Goal: Navigation & Orientation: Go to known website

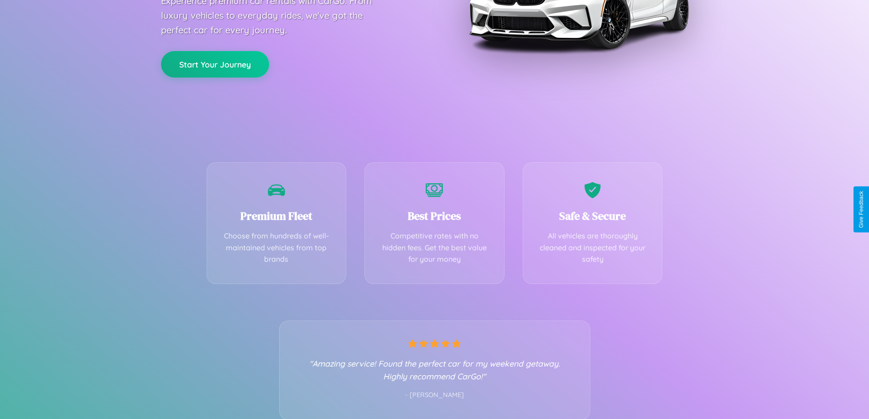
scroll to position [180, 0]
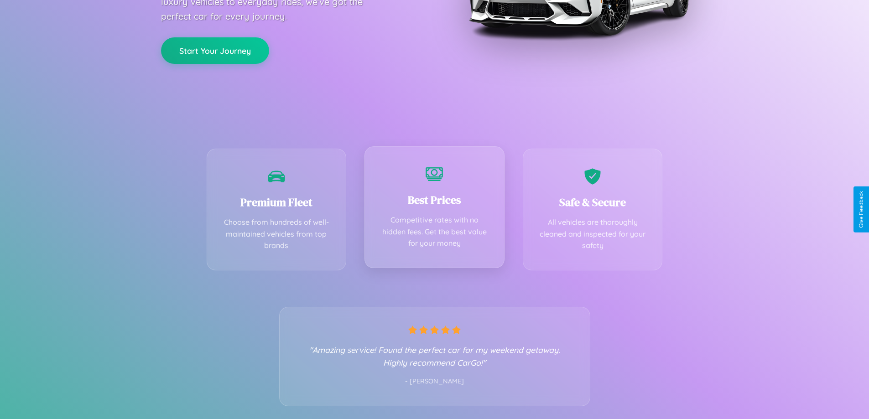
click at [434, 209] on div "Best Prices Competitive rates with no hidden fees. Get the best value for your …" at bounding box center [434, 207] width 140 height 122
click at [215, 50] on button "Start Your Journey" at bounding box center [215, 49] width 108 height 26
click at [215, 49] on button "Start Your Journey" at bounding box center [215, 49] width 108 height 26
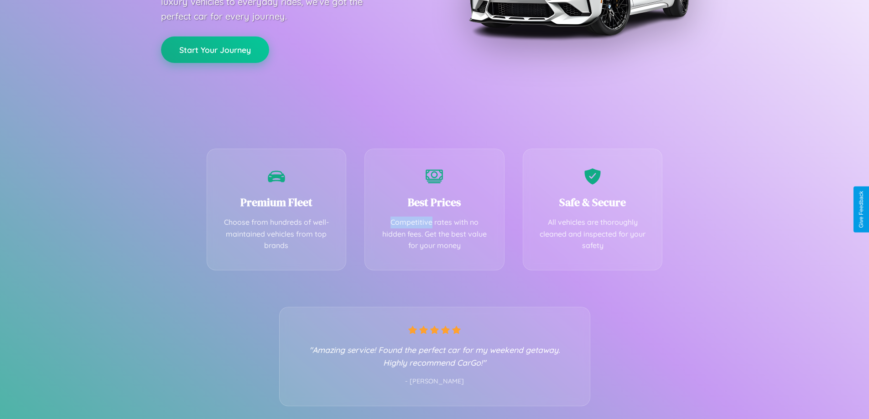
click at [215, 49] on button "Start Your Journey" at bounding box center [215, 49] width 108 height 26
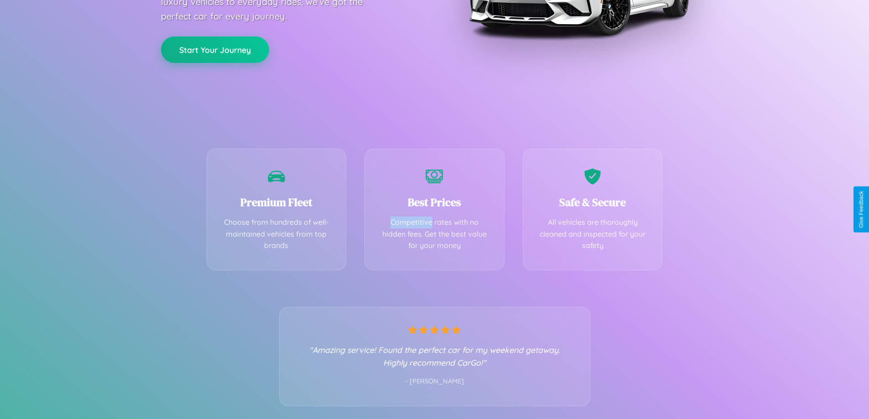
click at [215, 49] on button "Start Your Journey" at bounding box center [215, 49] width 108 height 26
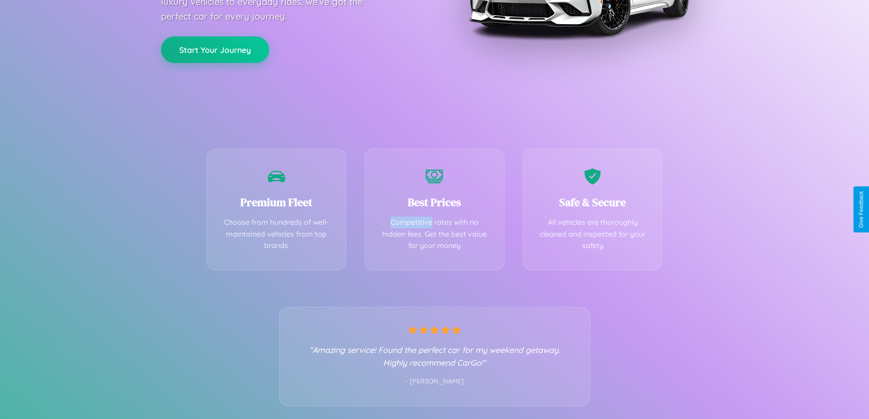
click at [215, 49] on button "Start Your Journey" at bounding box center [215, 49] width 108 height 26
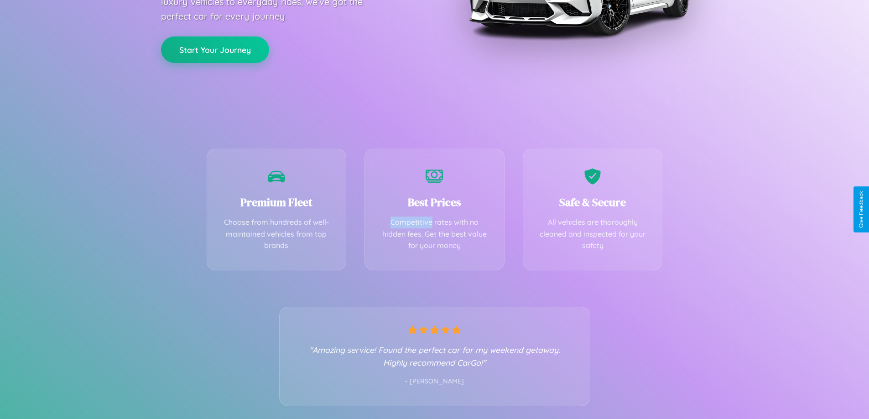
click at [215, 49] on button "Start Your Journey" at bounding box center [215, 49] width 108 height 26
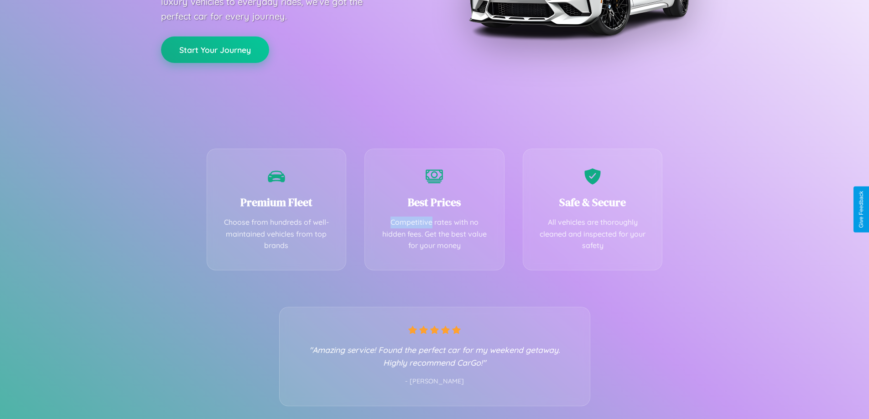
click at [215, 49] on button "Start Your Journey" at bounding box center [215, 49] width 108 height 26
